Goal: Transaction & Acquisition: Purchase product/service

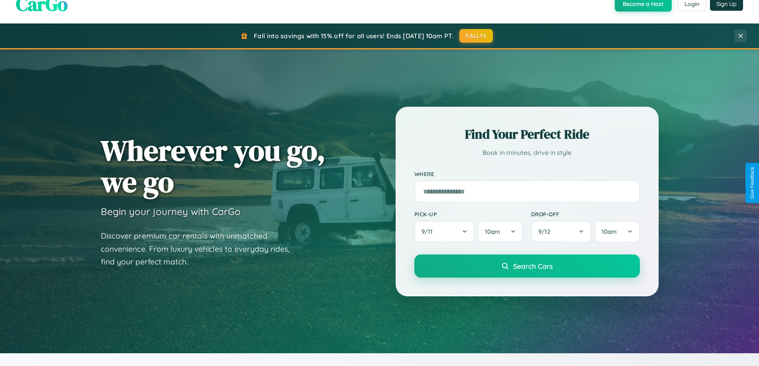
scroll to position [1532, 0]
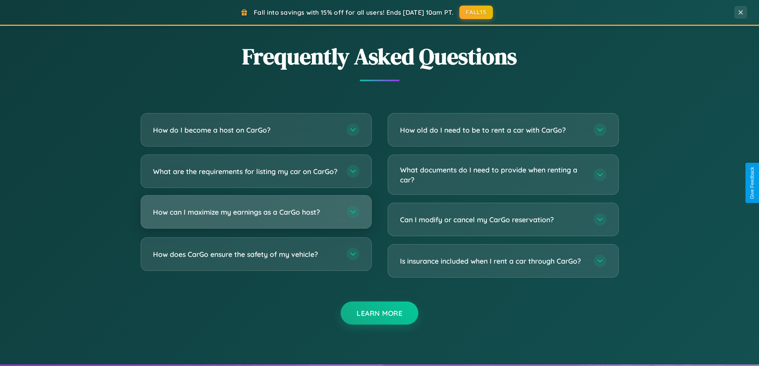
click at [256, 217] on h3 "How can I maximize my earnings as a CarGo host?" at bounding box center [246, 212] width 186 height 10
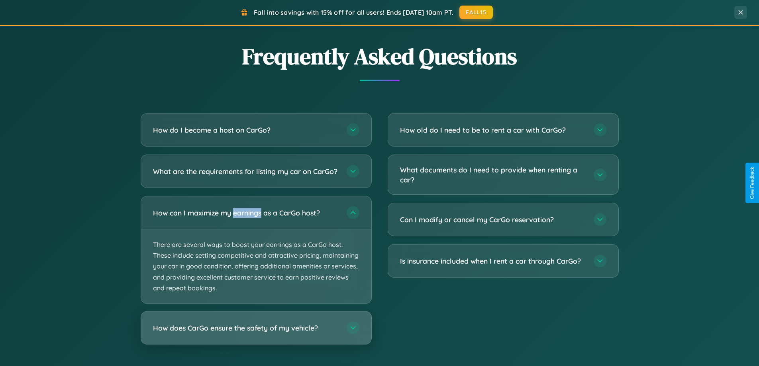
click at [256, 333] on h3 "How does CarGo ensure the safety of my vehicle?" at bounding box center [246, 328] width 186 height 10
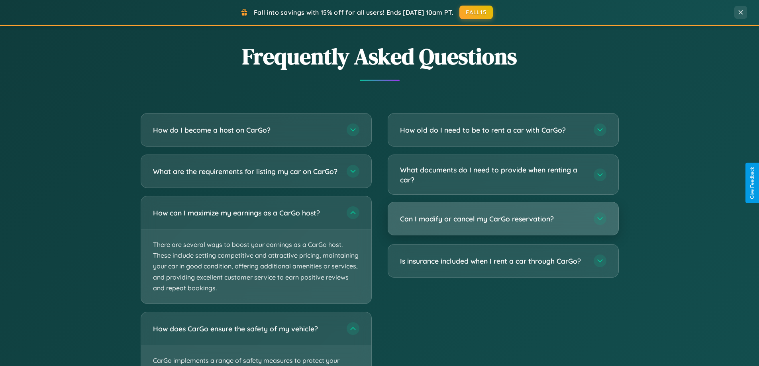
click at [503, 219] on h3 "Can I modify or cancel my CarGo reservation?" at bounding box center [493, 219] width 186 height 10
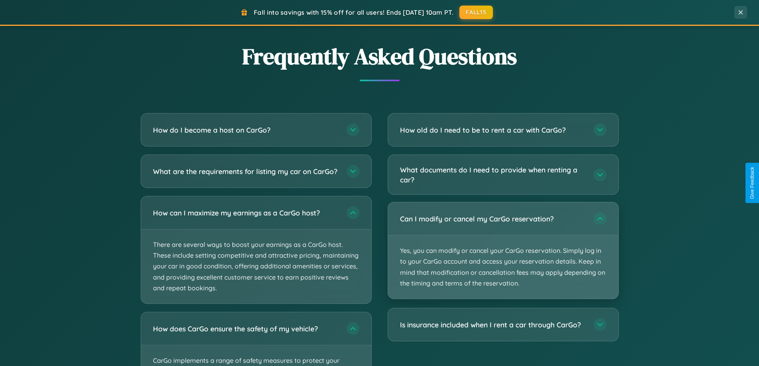
click at [503, 250] on p "Yes, you can modify or cancel your CarGo reservation. Simply log in to your Car…" at bounding box center [503, 266] width 230 height 63
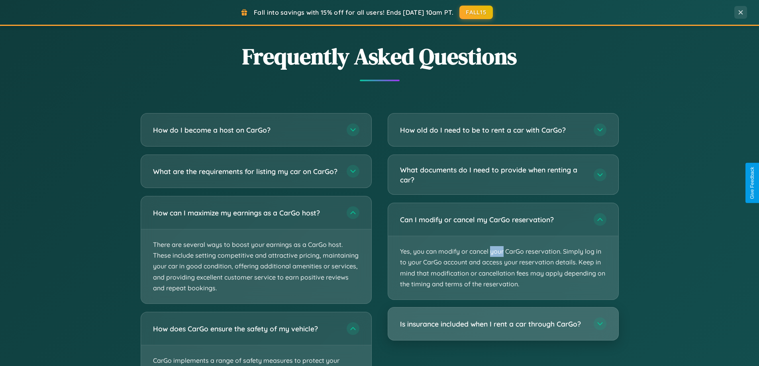
click at [503, 324] on h3 "Is insurance included when I rent a car through CarGo?" at bounding box center [493, 324] width 186 height 10
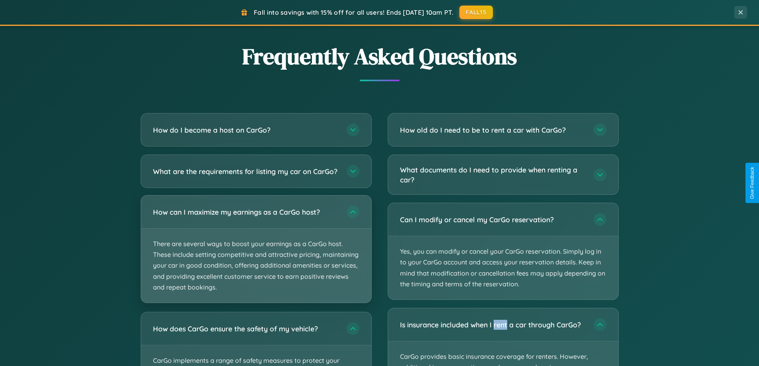
click at [256, 256] on p "There are several ways to boost your earnings as a CarGo host. These include se…" at bounding box center [256, 266] width 230 height 74
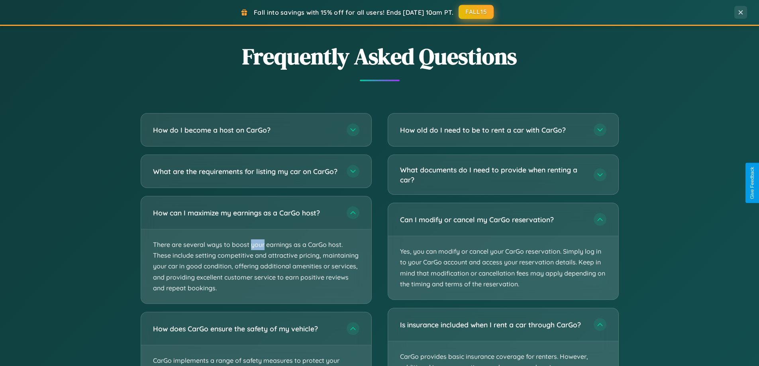
click at [476, 12] on button "FALL15" at bounding box center [475, 12] width 35 height 14
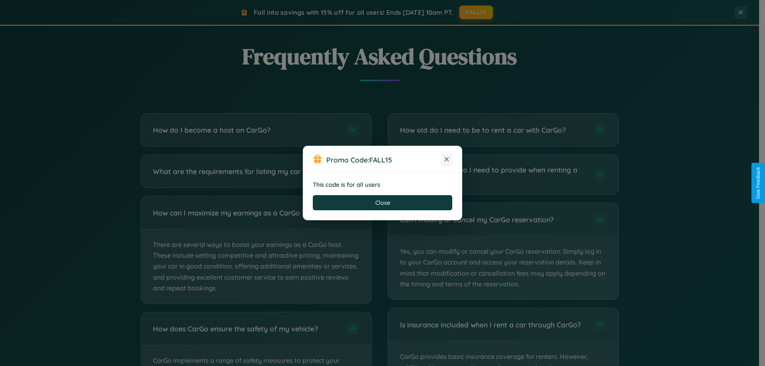
click at [446, 160] on icon at bounding box center [446, 159] width 8 height 8
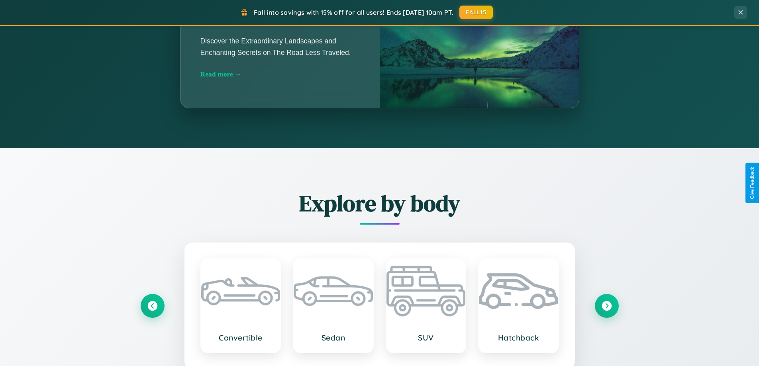
scroll to position [548, 0]
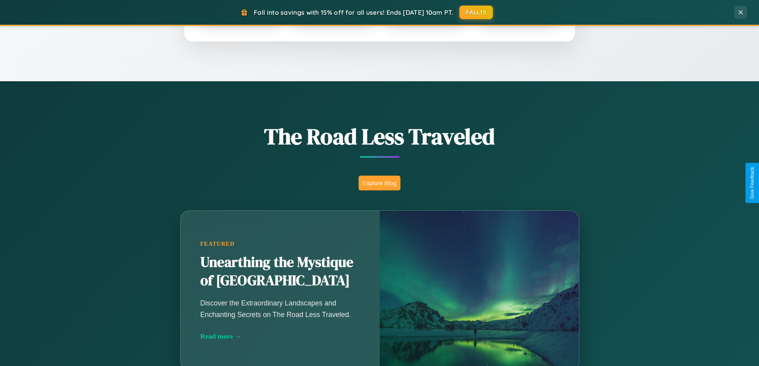
click at [379, 183] on button "Explore Blog" at bounding box center [379, 183] width 42 height 15
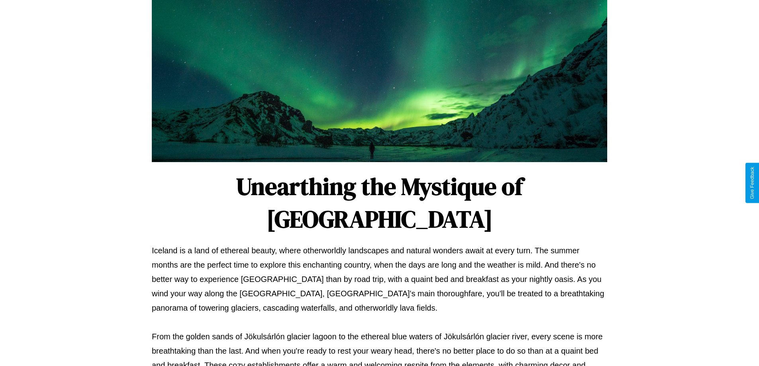
scroll to position [258, 0]
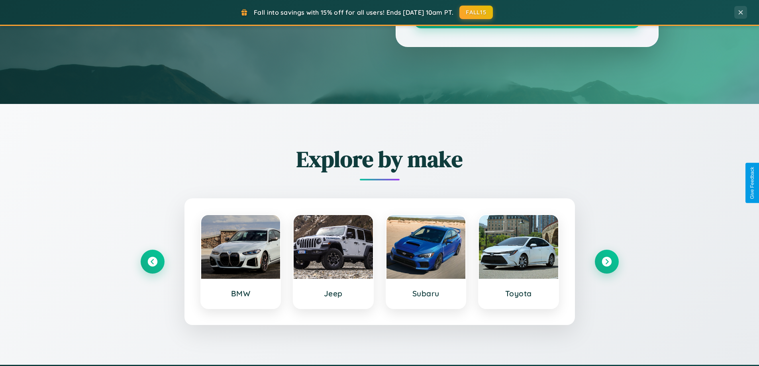
scroll to position [23, 0]
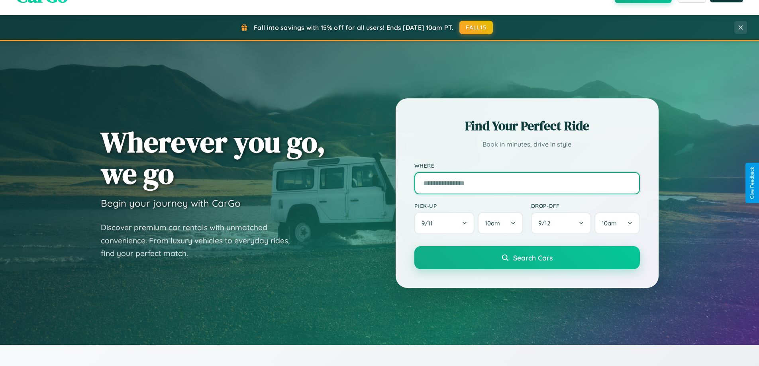
click at [526, 183] on input "text" at bounding box center [526, 183] width 225 height 22
type input "*********"
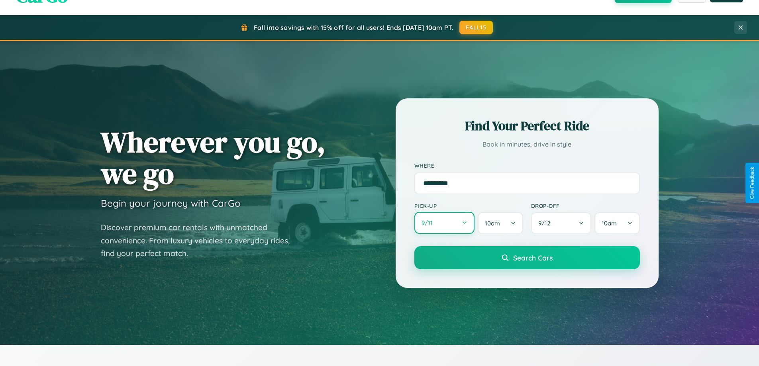
click at [444, 223] on button "9 / 11" at bounding box center [444, 223] width 61 height 22
select select "*"
select select "****"
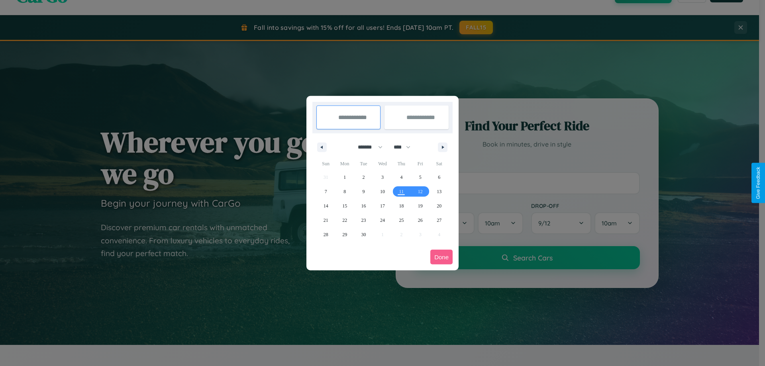
drag, startPoint x: 366, startPoint y: 147, endPoint x: 382, endPoint y: 160, distance: 20.4
click at [366, 147] on select "******* ******** ***** ***** *** **** **** ****** ********* ******* ******** **…" at bounding box center [369, 147] width 34 height 13
select select "**"
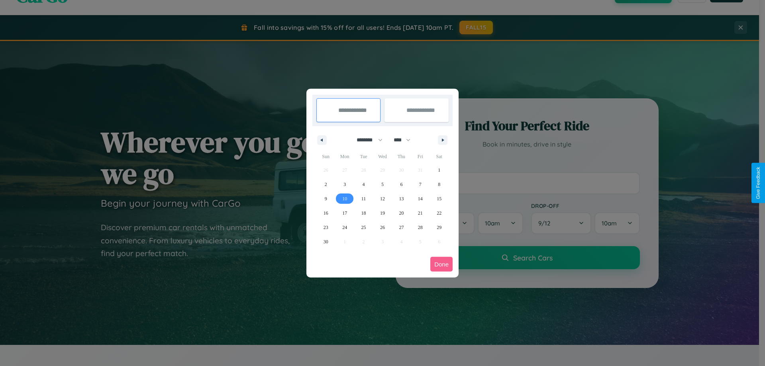
click at [344, 198] on span "10" at bounding box center [344, 199] width 5 height 14
type input "**********"
click at [420, 198] on span "14" at bounding box center [420, 199] width 5 height 14
type input "**********"
click at [441, 264] on button "Done" at bounding box center [441, 264] width 22 height 15
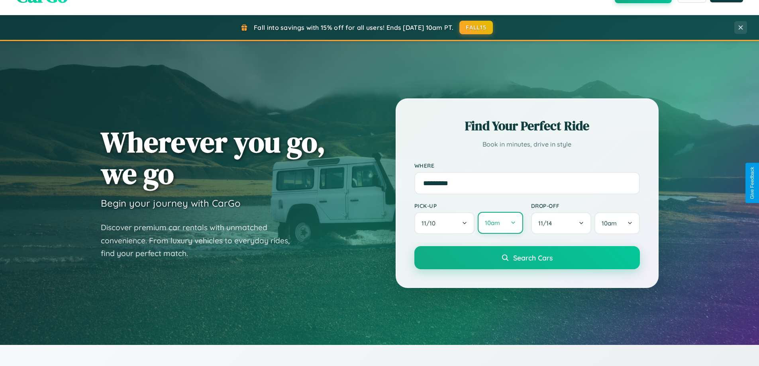
click at [500, 223] on button "10am" at bounding box center [499, 223] width 45 height 22
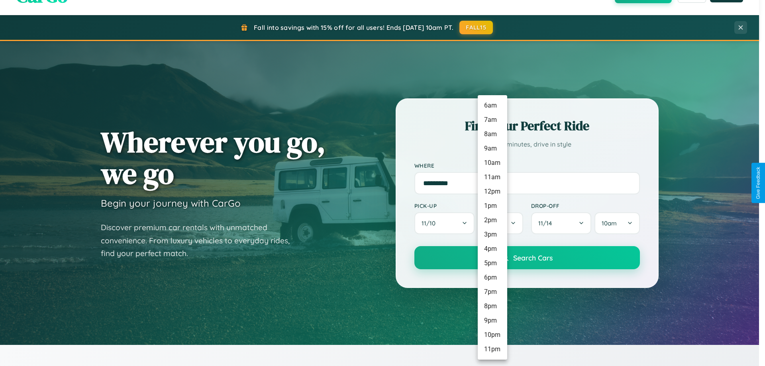
click at [492, 306] on li "8pm" at bounding box center [491, 306] width 29 height 14
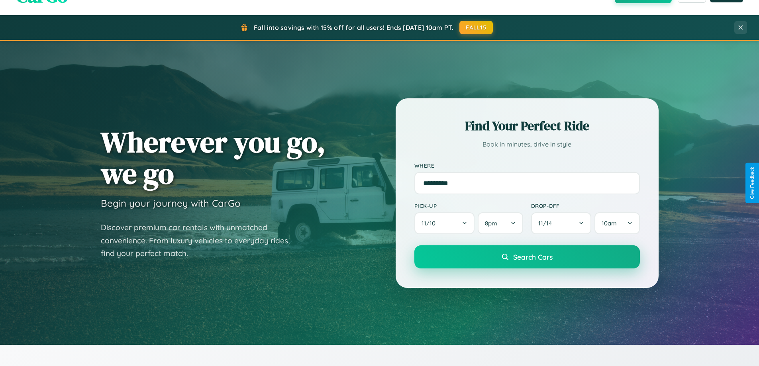
click at [526, 257] on span "Search Cars" at bounding box center [532, 256] width 39 height 9
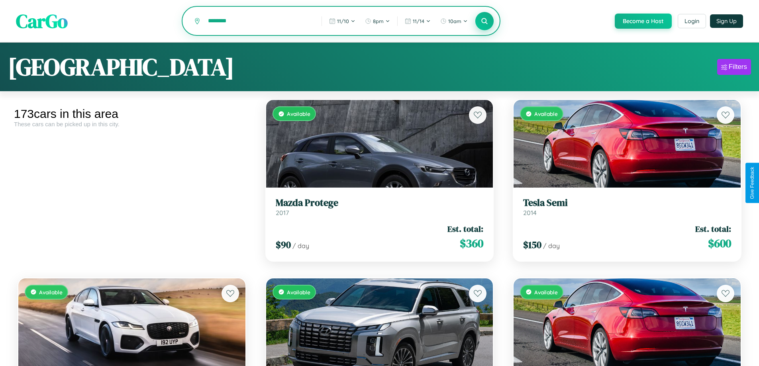
type input "********"
click at [484, 21] on icon at bounding box center [485, 21] width 8 height 8
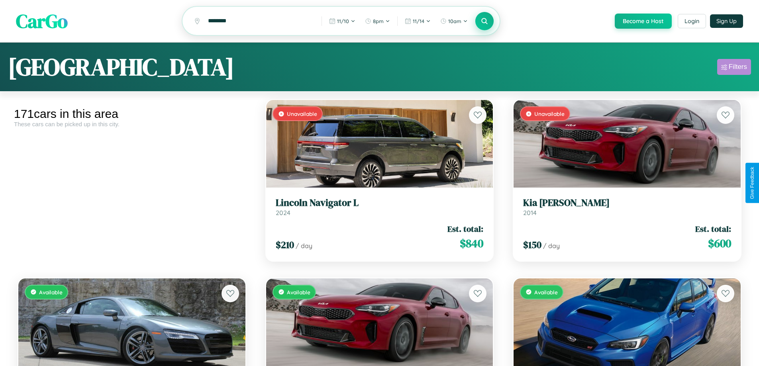
click at [734, 68] on div "Filters" at bounding box center [737, 67] width 18 height 8
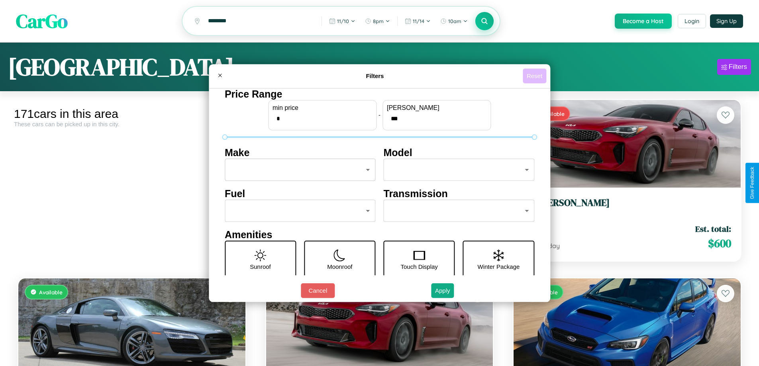
click at [535, 76] on button "Reset" at bounding box center [533, 75] width 23 height 15
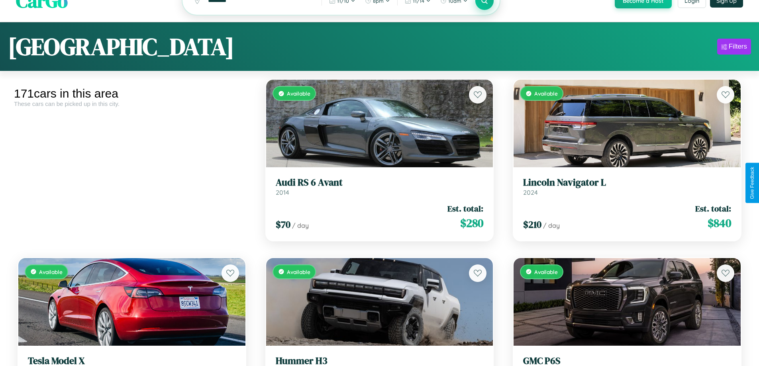
scroll to position [48, 0]
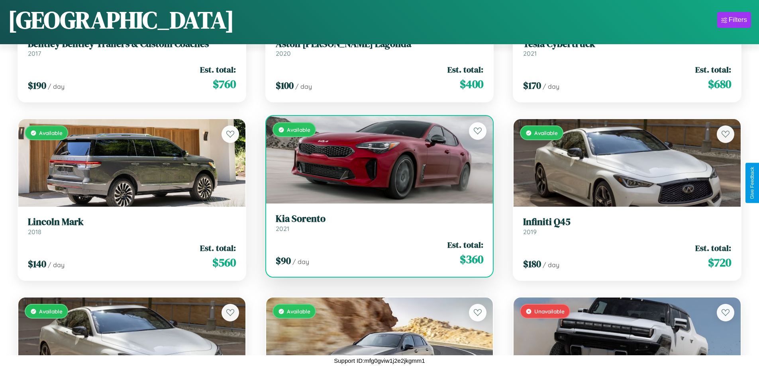
click at [376, 226] on link "Kia Sorento 2021" at bounding box center [380, 223] width 208 height 20
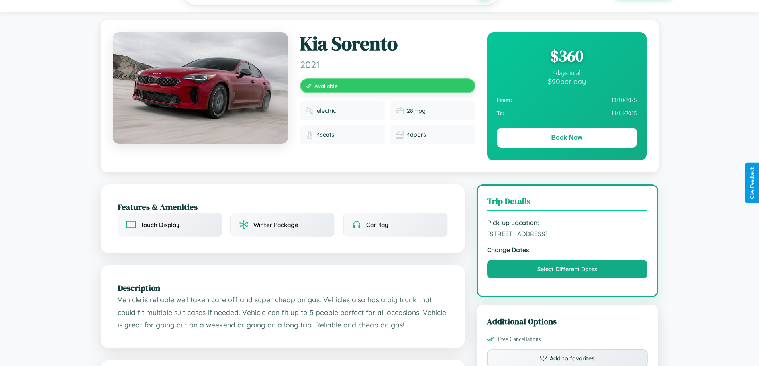
scroll to position [86, 0]
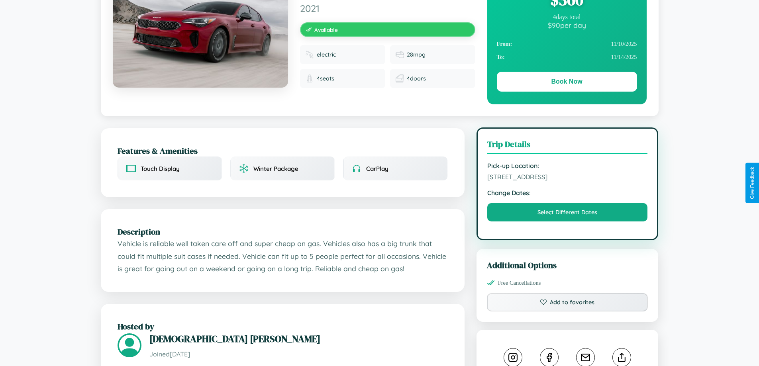
click at [567, 181] on span "[STREET_ADDRESS]" at bounding box center [567, 177] width 160 height 8
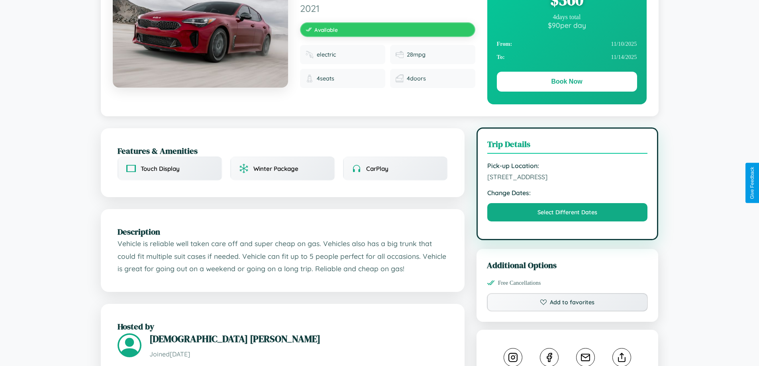
click at [567, 181] on span "[STREET_ADDRESS]" at bounding box center [567, 177] width 160 height 8
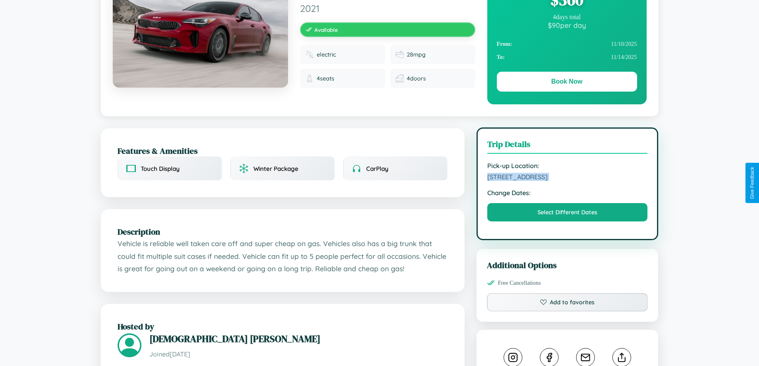
click at [567, 181] on span "[STREET_ADDRESS]" at bounding box center [567, 177] width 160 height 8
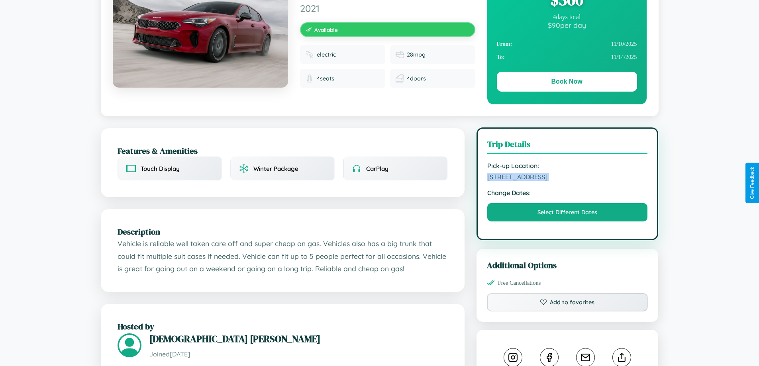
click at [567, 181] on span "[STREET_ADDRESS]" at bounding box center [567, 177] width 160 height 8
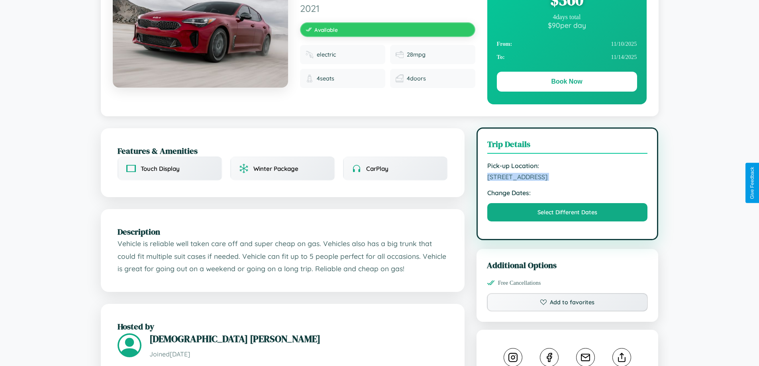
click at [567, 181] on span "[STREET_ADDRESS]" at bounding box center [567, 177] width 160 height 8
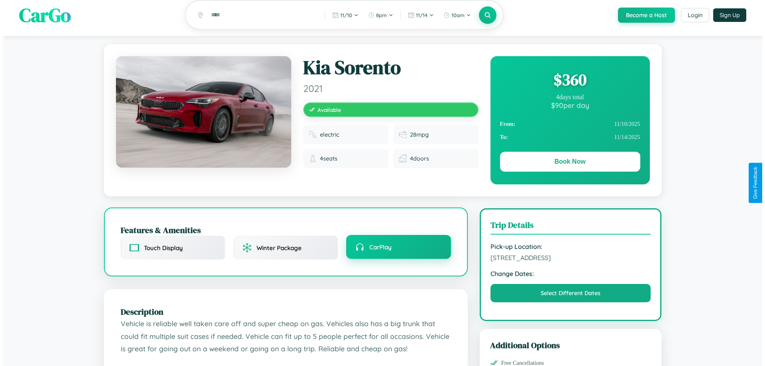
scroll to position [0, 0]
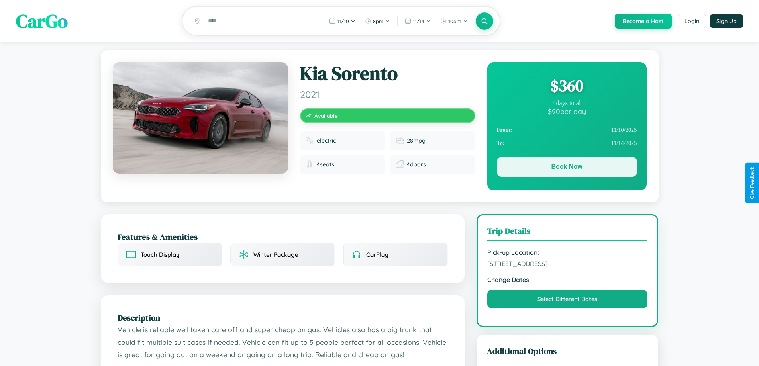
click at [566, 168] on button "Book Now" at bounding box center [567, 167] width 140 height 20
